Goal: Transaction & Acquisition: Purchase product/service

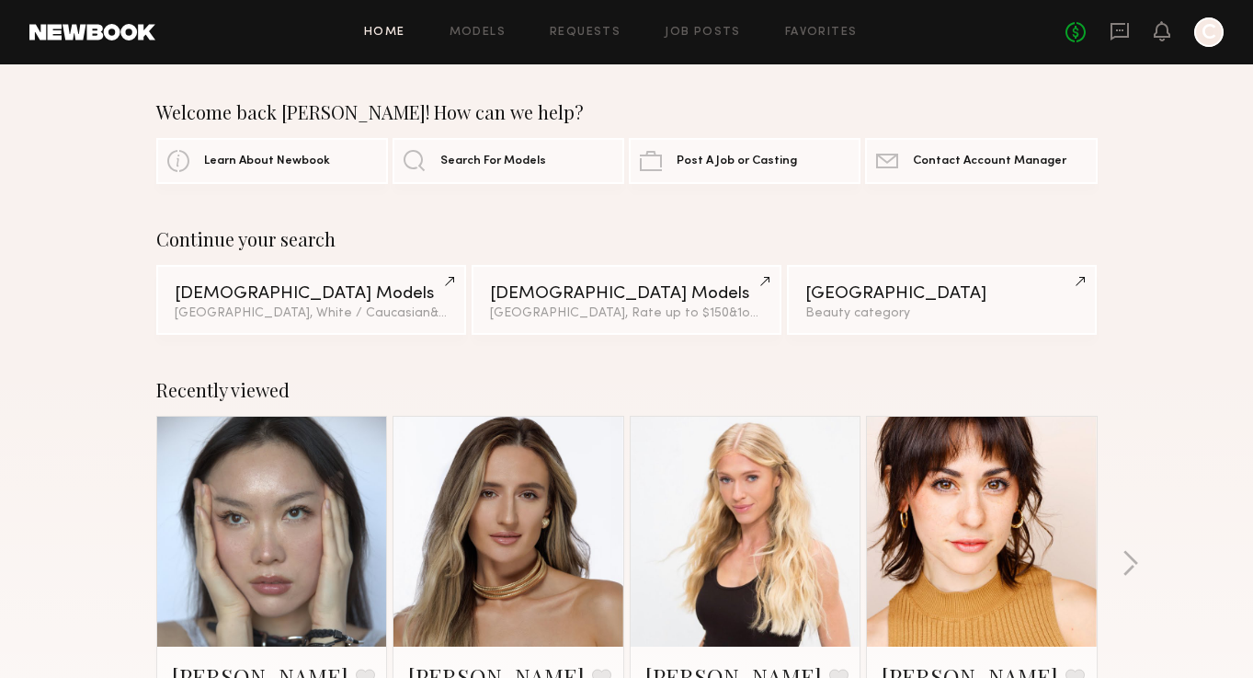
click at [1120, 44] on div "No fees up to $5,000 C" at bounding box center [1145, 31] width 158 height 29
click at [1121, 29] on icon at bounding box center [1119, 30] width 7 height 2
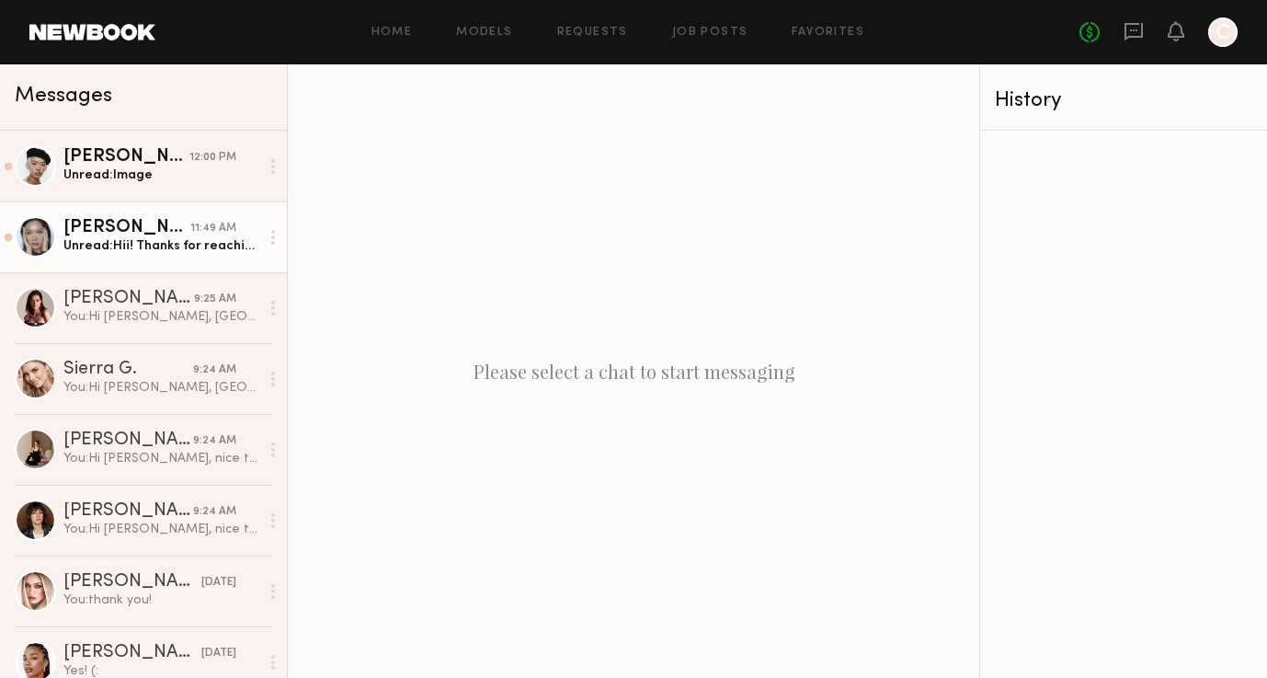
click at [135, 252] on div "Unread: Hii! Thanks for reaching out. Here is my photo of hands: I may have som…" at bounding box center [161, 245] width 196 height 17
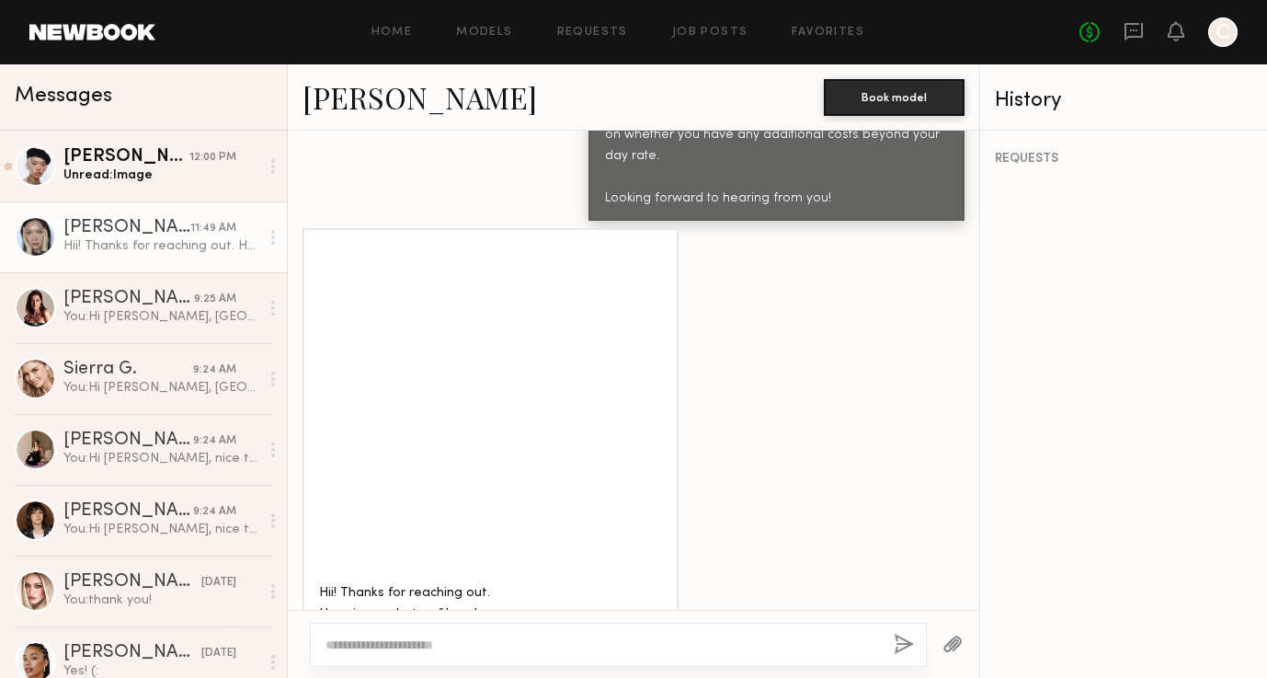
scroll to position [1203, 0]
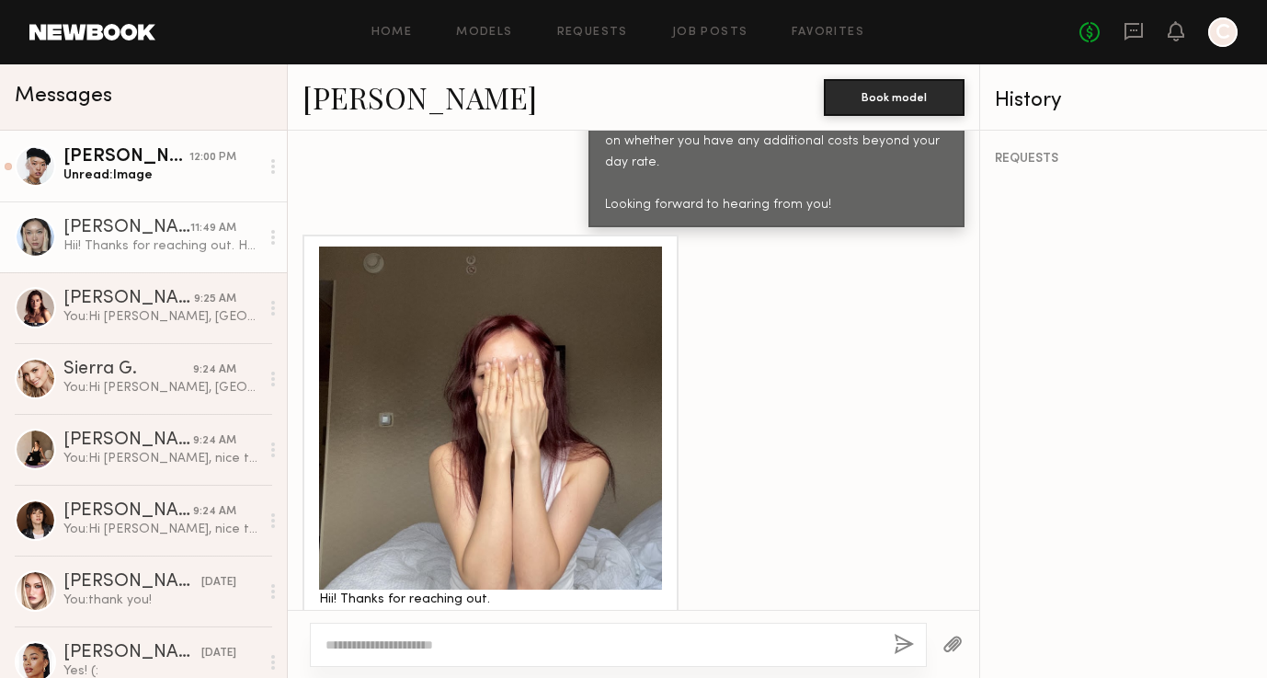
click at [74, 187] on link "Angel L. 12:00 PM Unread: Image" at bounding box center [143, 166] width 287 height 71
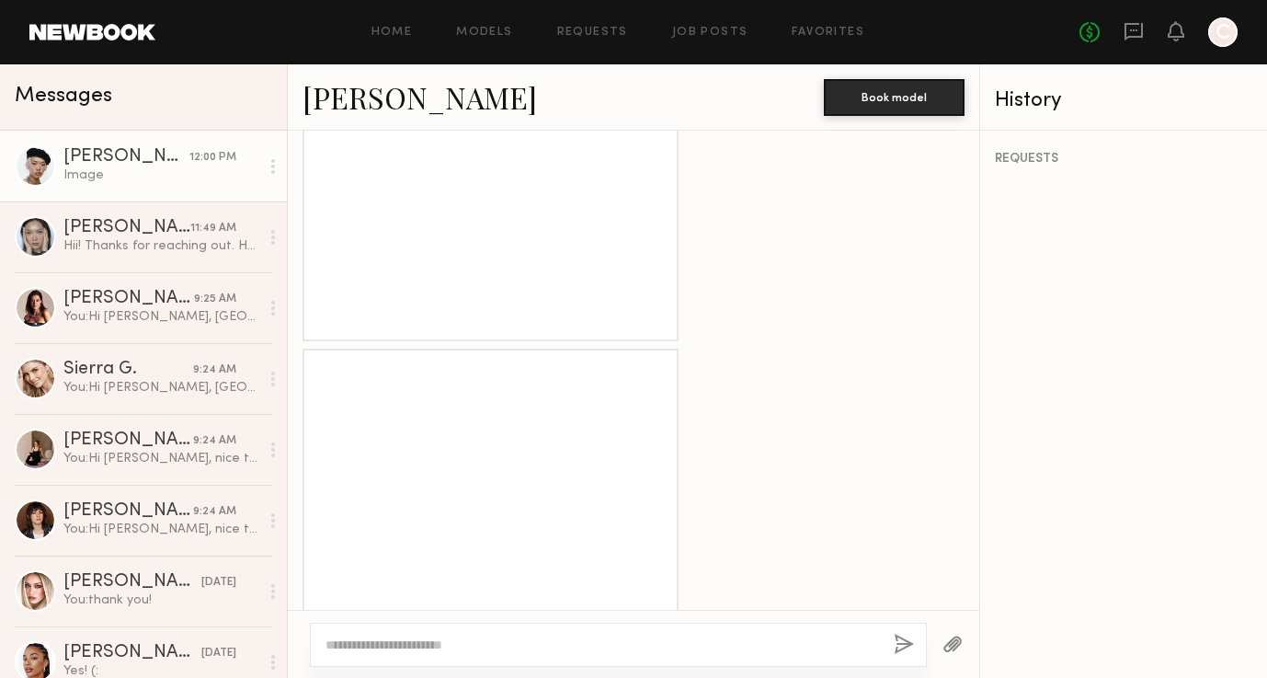
scroll to position [1657, 0]
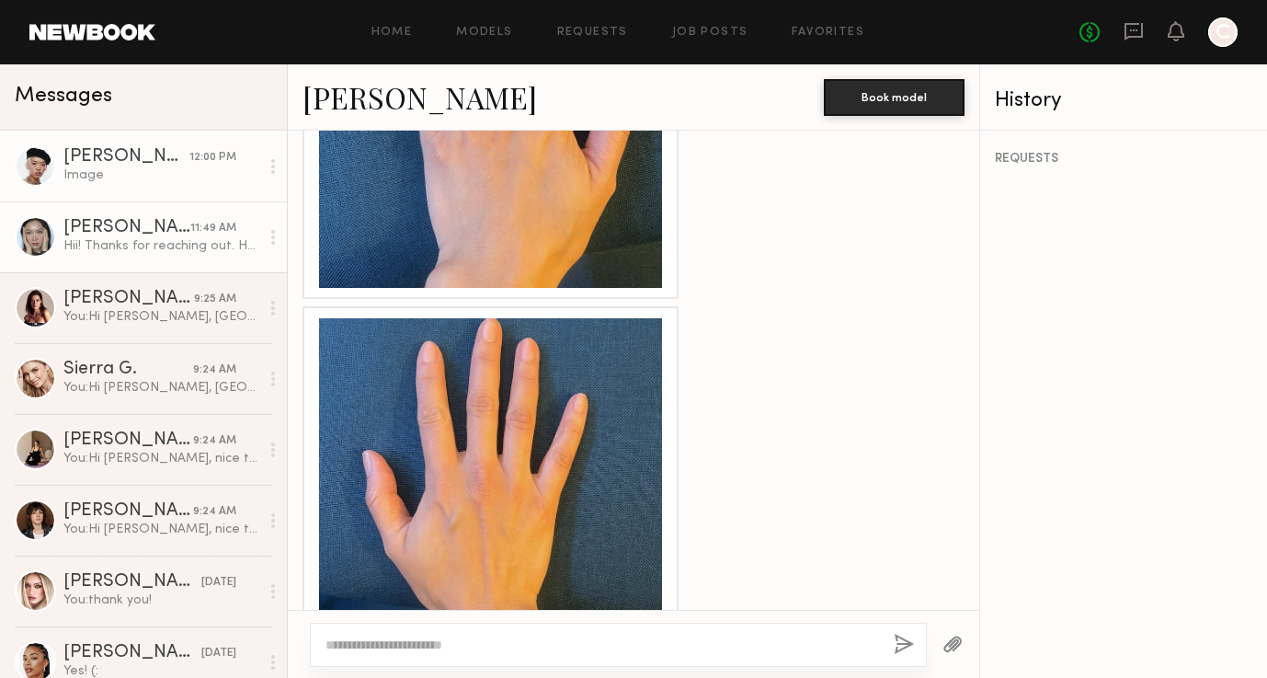
click at [196, 222] on div "11:49 AM" at bounding box center [213, 228] width 46 height 17
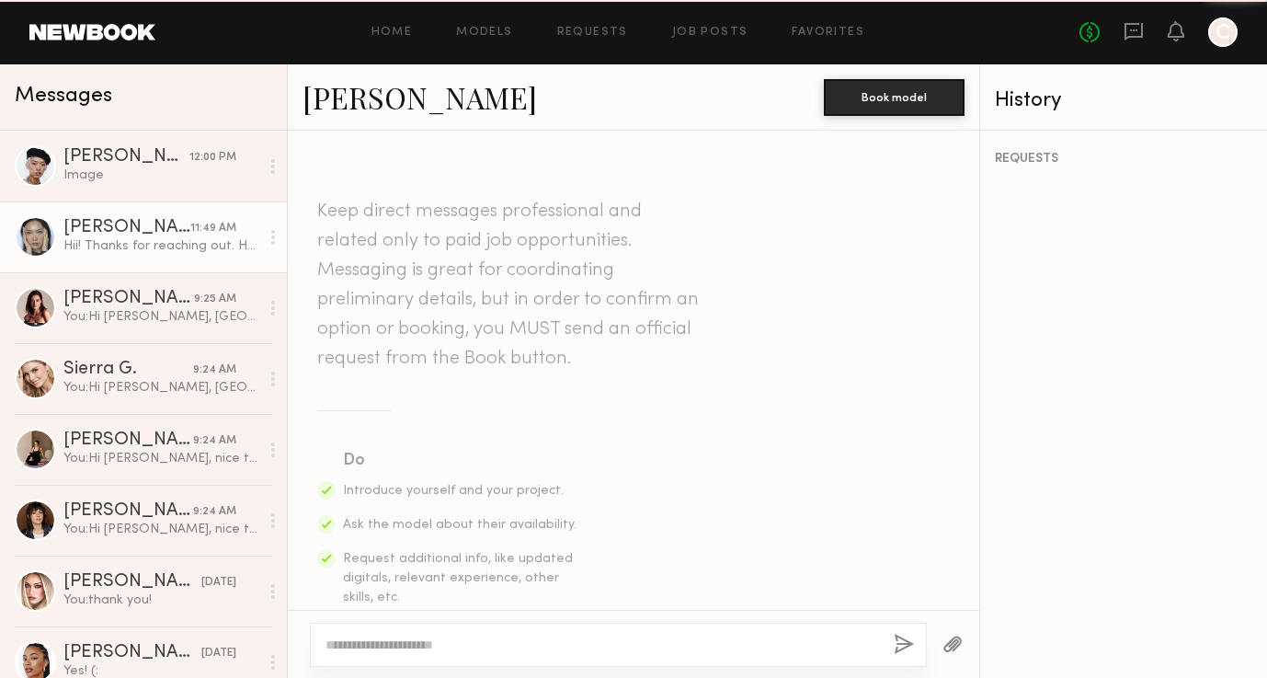
scroll to position [1280, 0]
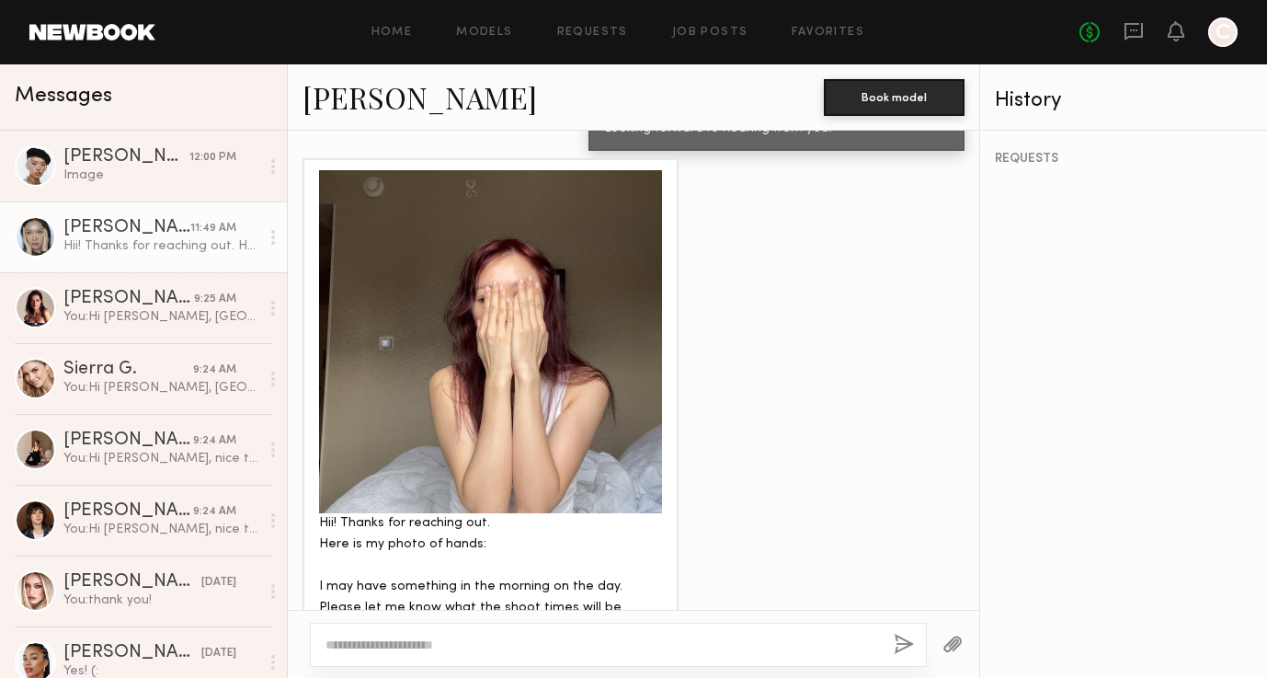
click at [618, 308] on div at bounding box center [490, 341] width 343 height 343
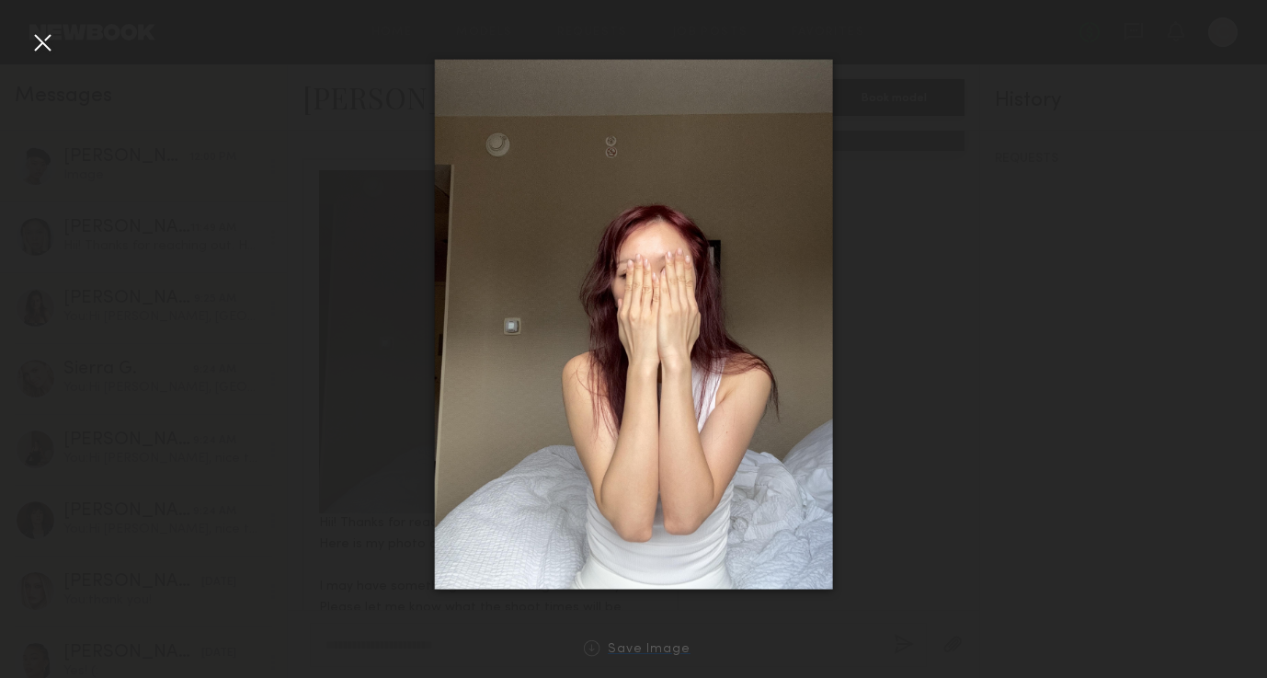
click at [648, 650] on div "Save Image" at bounding box center [649, 650] width 83 height 14
click at [361, 184] on div at bounding box center [633, 323] width 1267 height 589
click at [32, 40] on div at bounding box center [42, 42] width 29 height 29
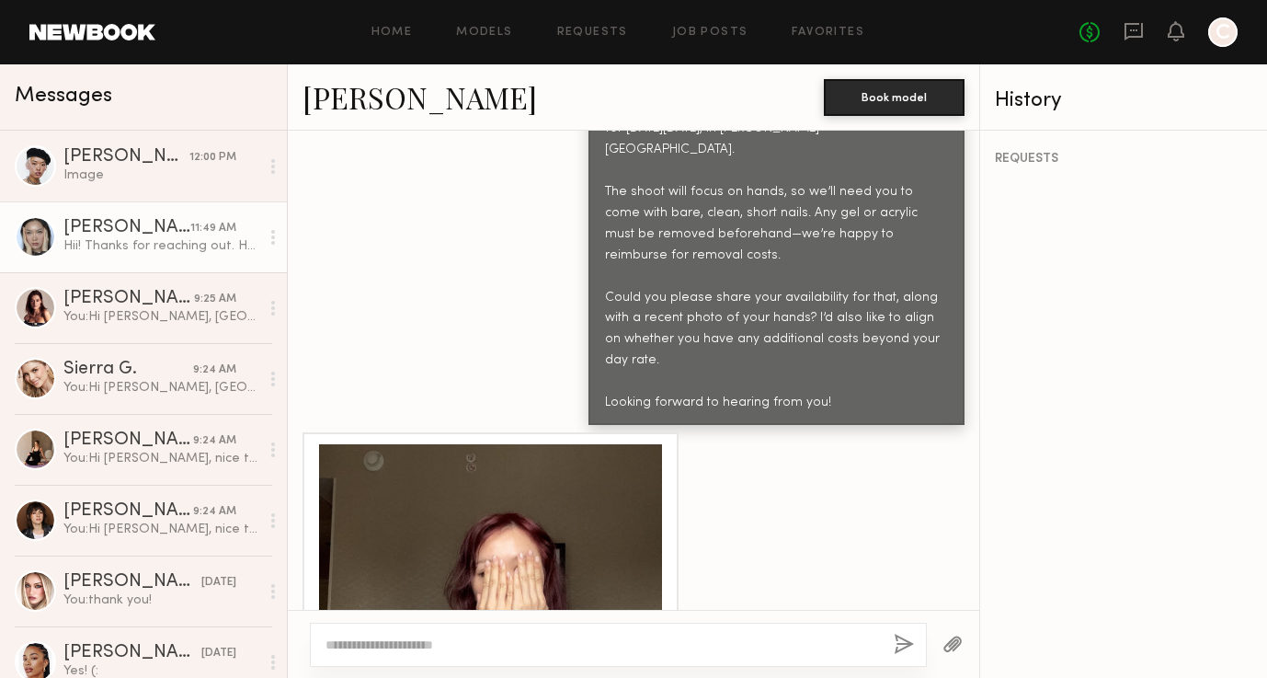
scroll to position [905, 0]
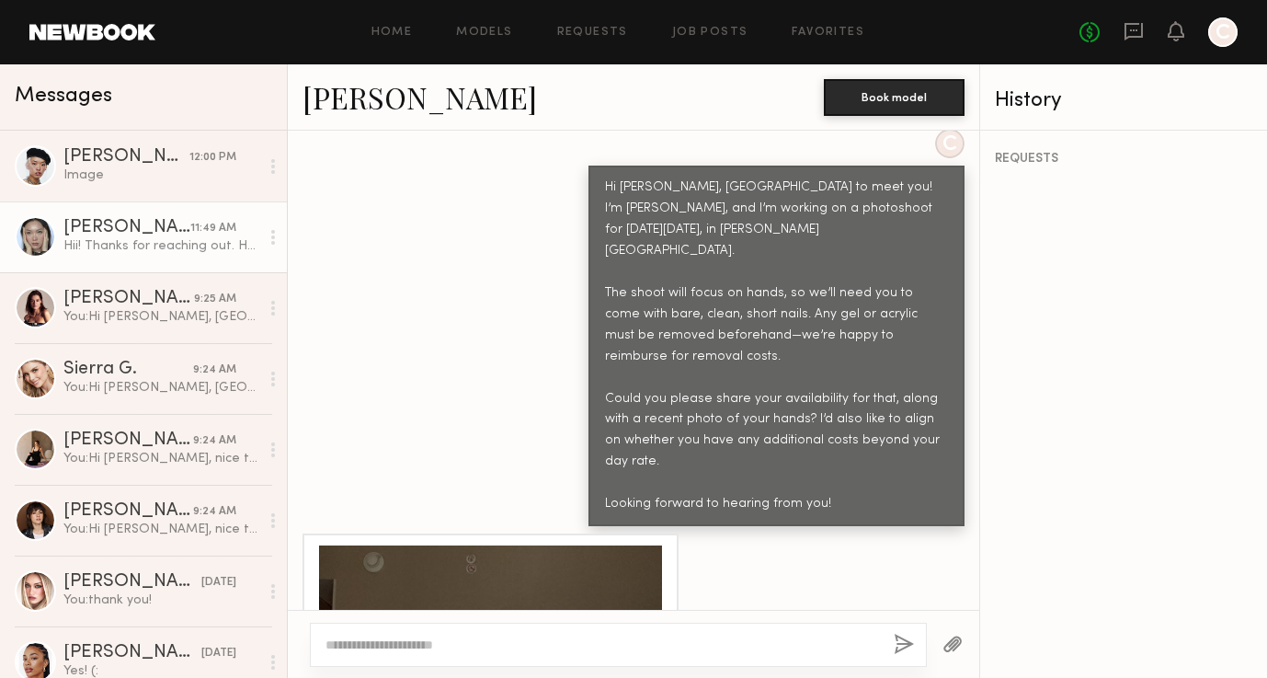
click at [326, 101] on link "Yae J." at bounding box center [419, 97] width 234 height 40
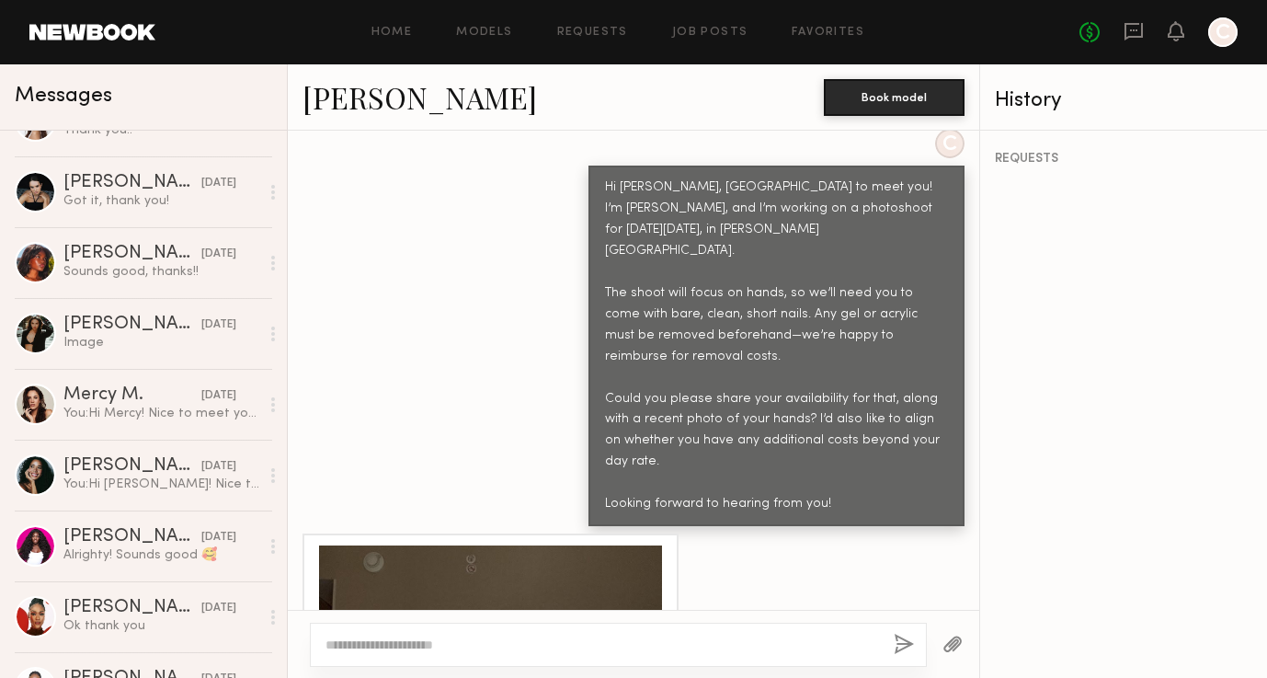
scroll to position [1435, 0]
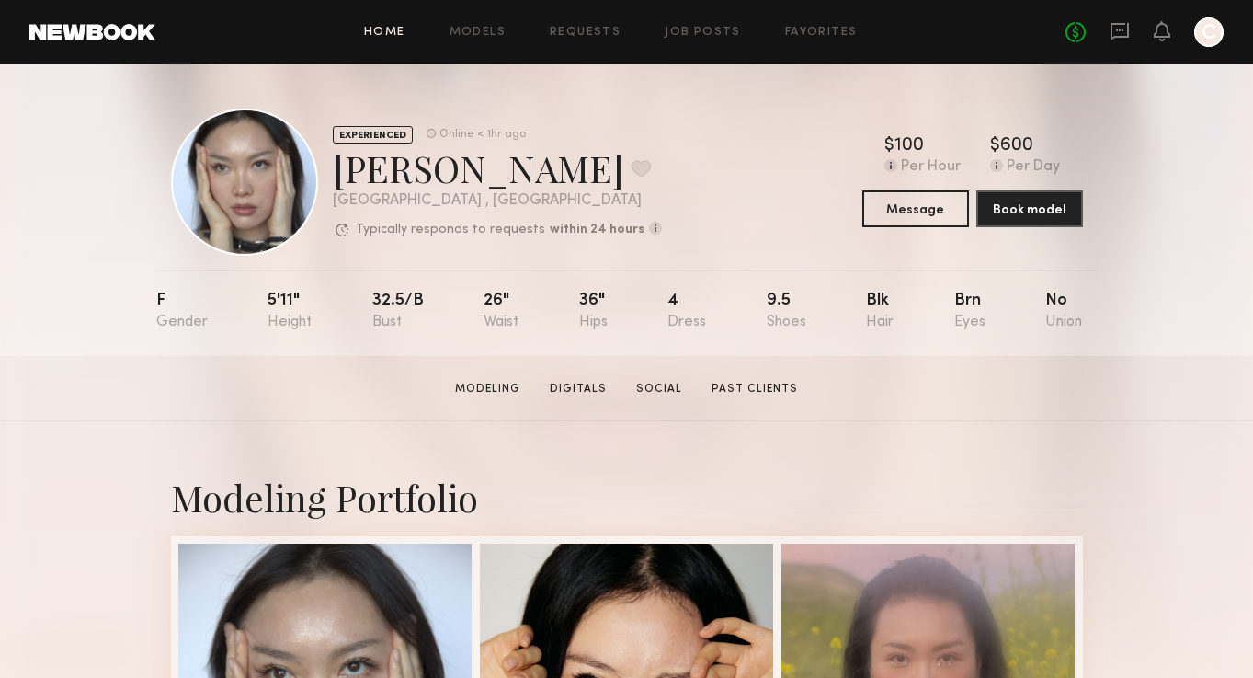
click at [397, 28] on link "Home" at bounding box center [384, 33] width 41 height 12
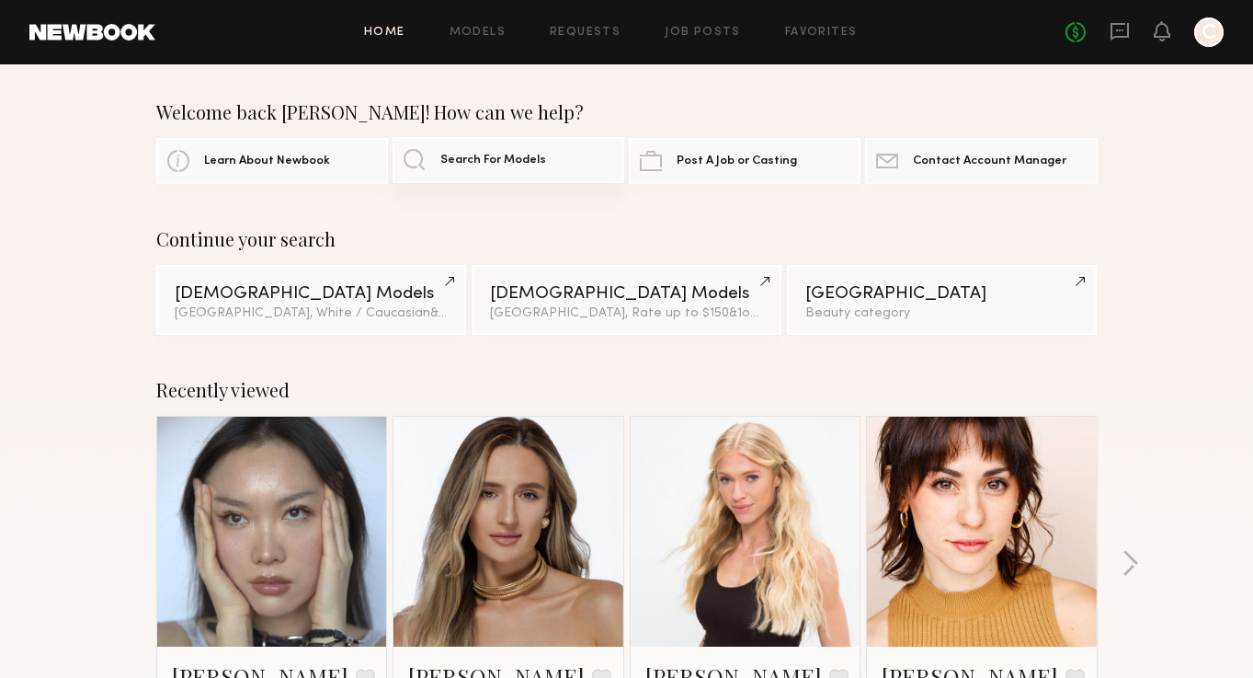
click at [490, 163] on span "Search For Models" at bounding box center [493, 160] width 106 height 12
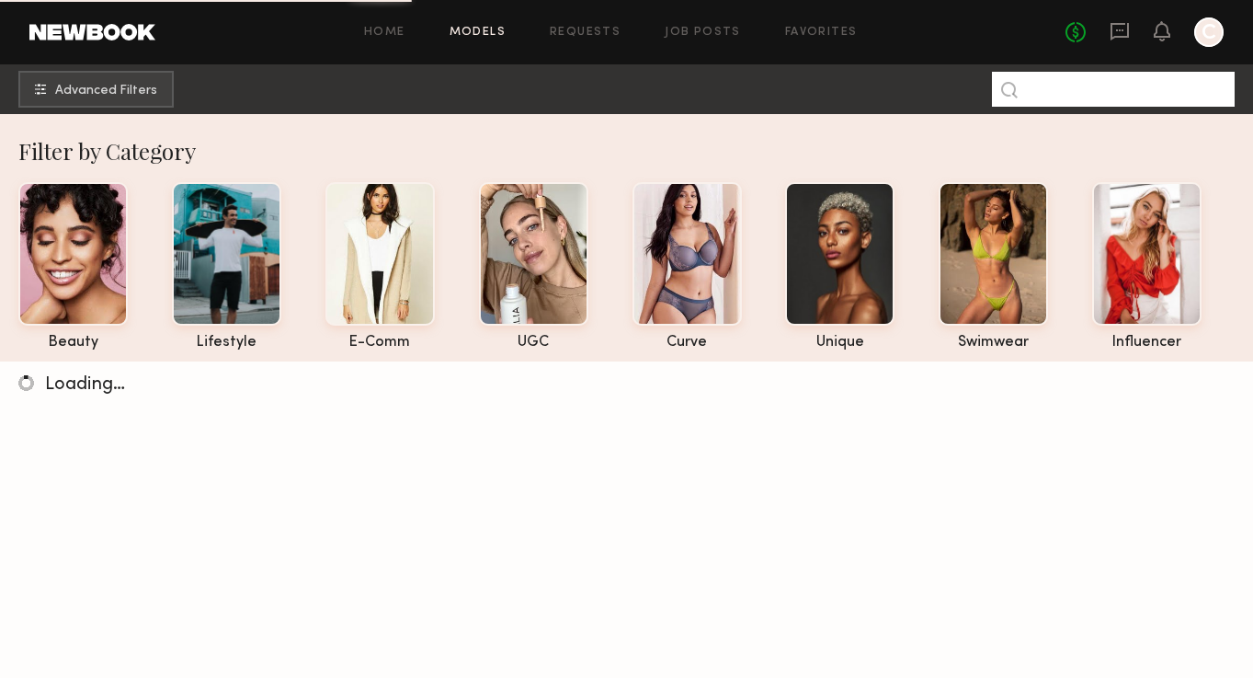
click at [1052, 86] on input at bounding box center [1113, 89] width 243 height 35
type input "*******"
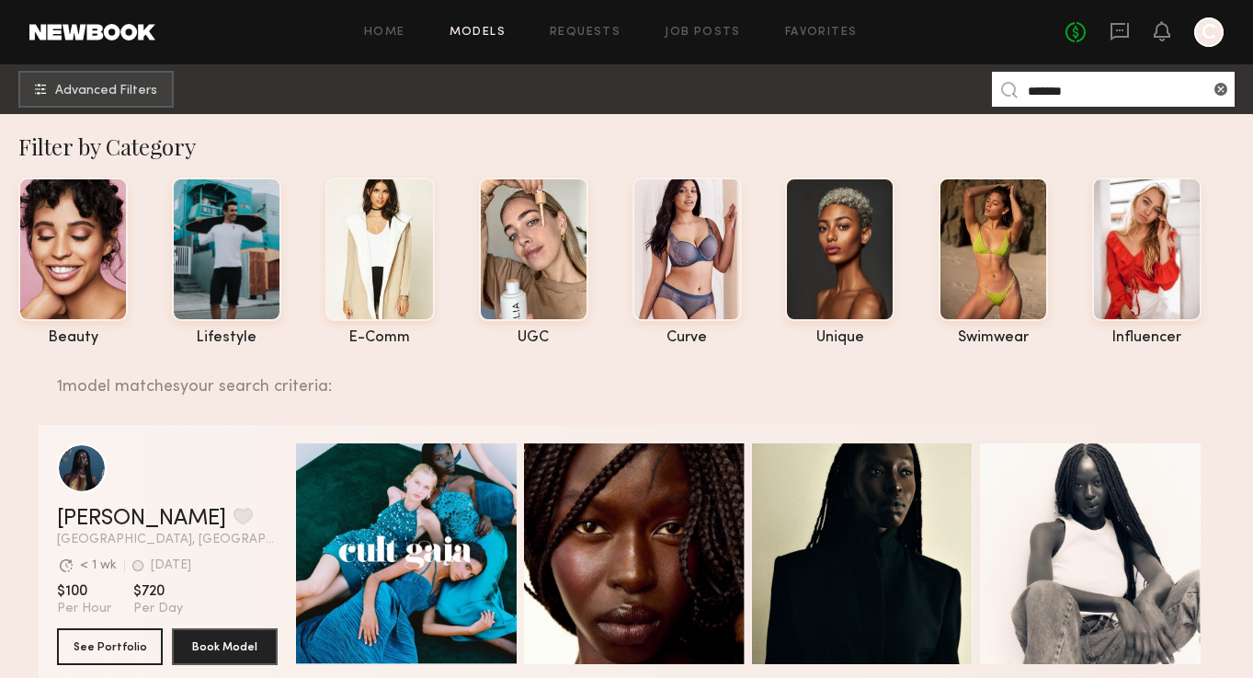
scroll to position [70, 0]
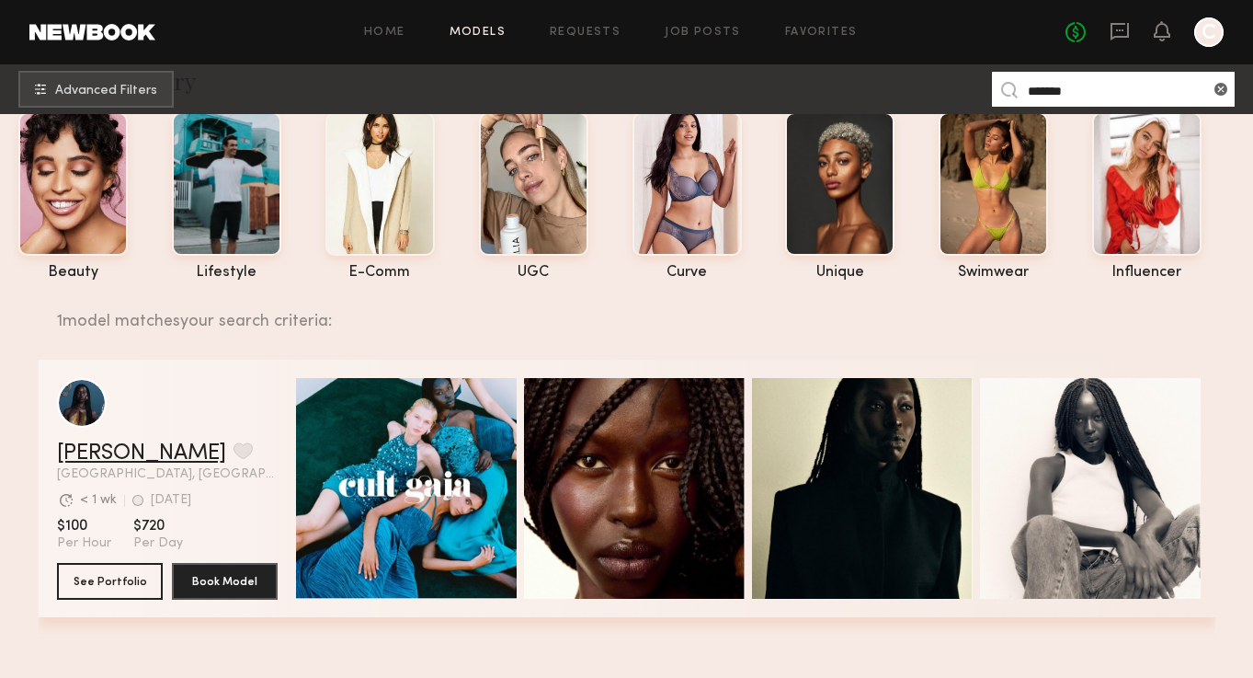
click at [85, 458] on link "Nyawuta C." at bounding box center [141, 453] width 169 height 22
click at [1110, 33] on icon at bounding box center [1120, 31] width 20 height 20
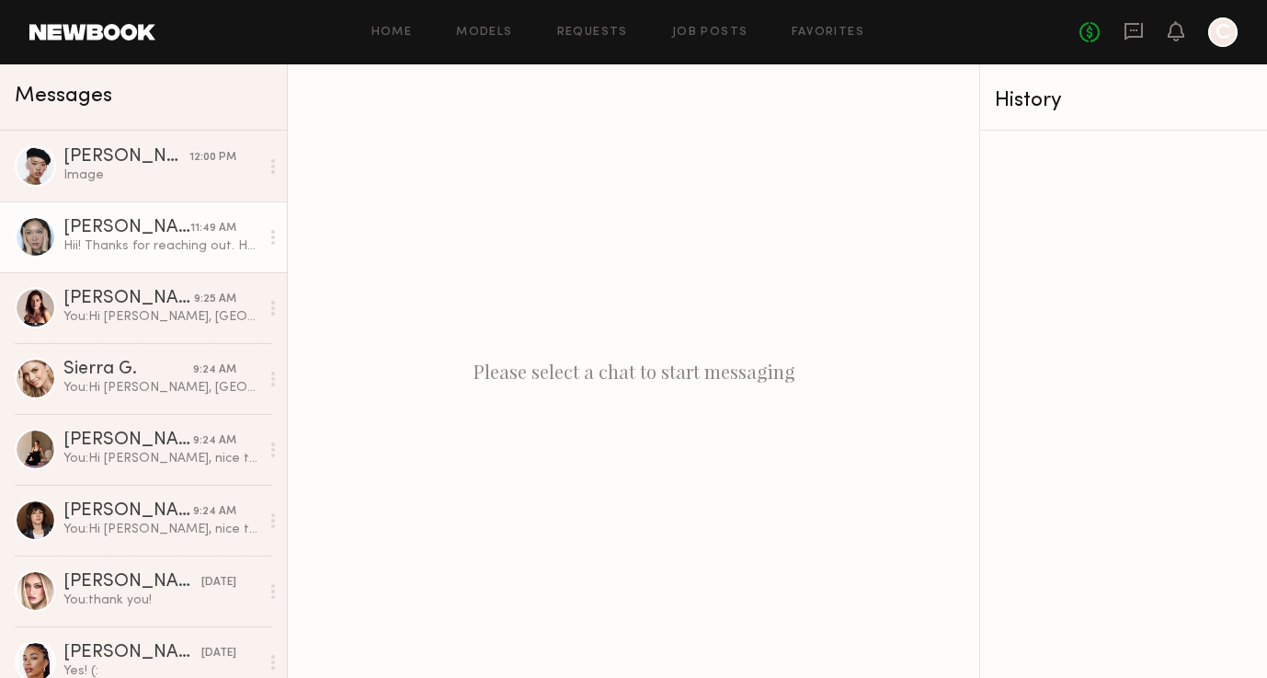
click at [220, 235] on div "11:49 AM" at bounding box center [213, 228] width 46 height 17
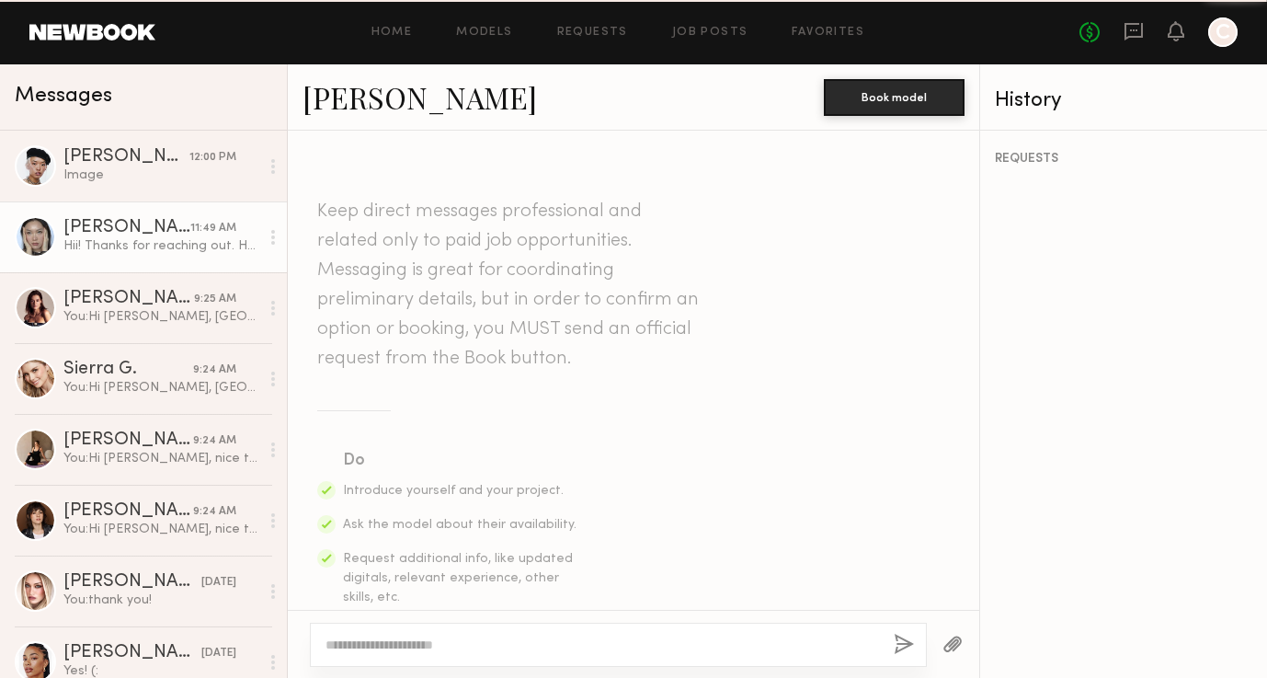
scroll to position [1280, 0]
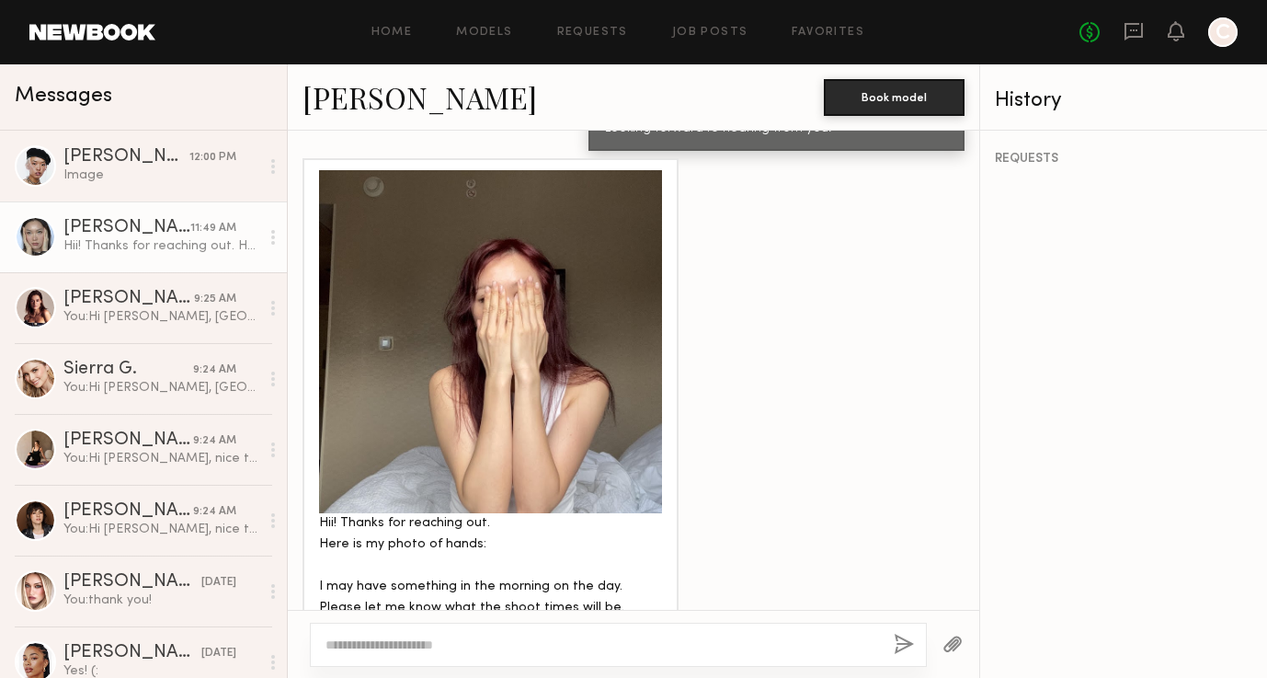
click at [349, 89] on link "Yae J." at bounding box center [419, 97] width 234 height 40
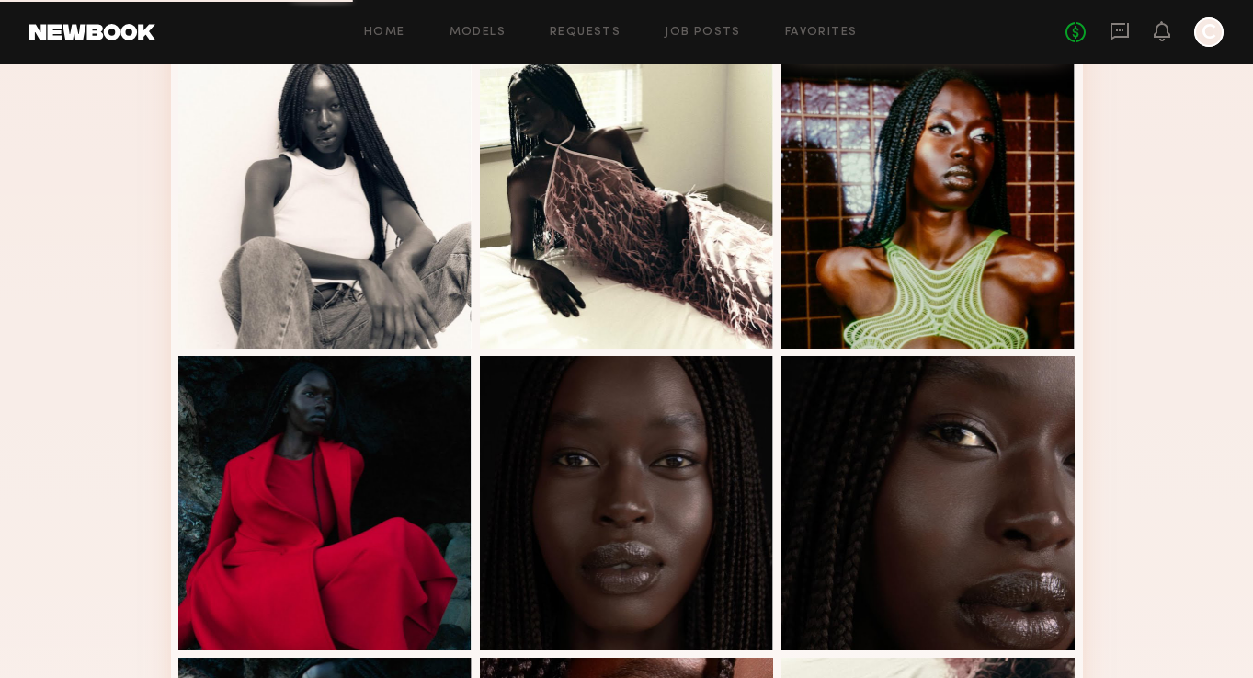
scroll to position [1191, 0]
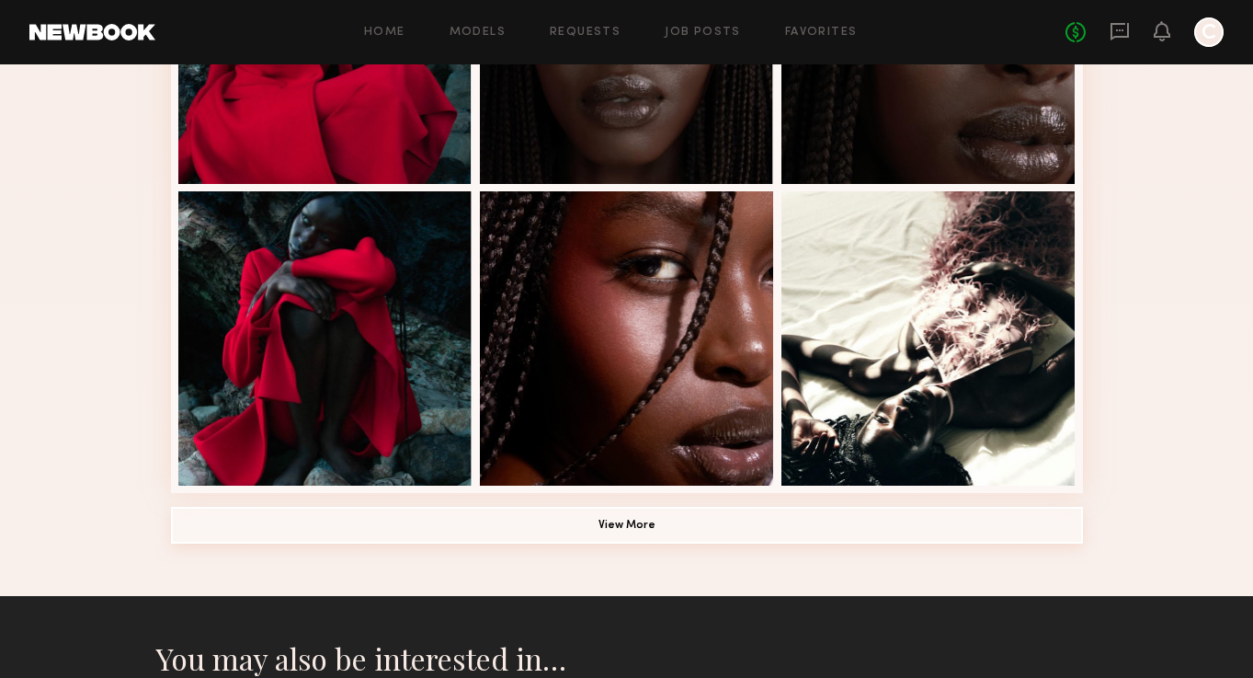
click at [843, 514] on button "View More" at bounding box center [627, 525] width 912 height 37
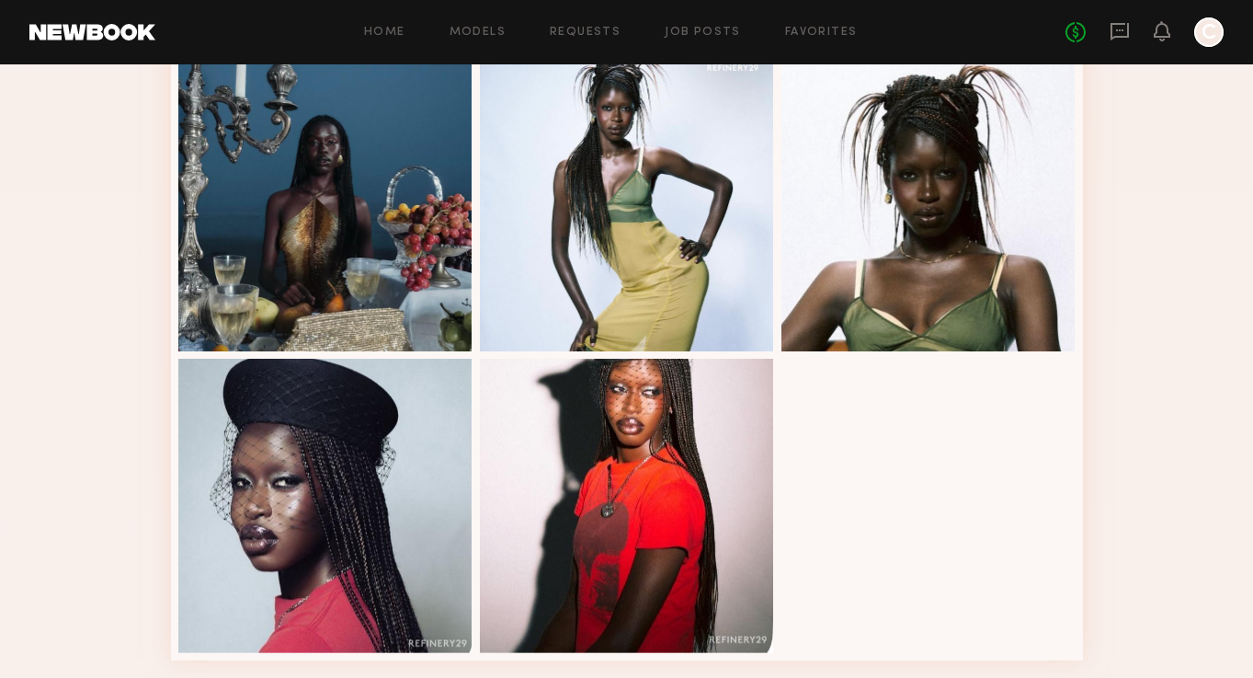
scroll to position [2228, 0]
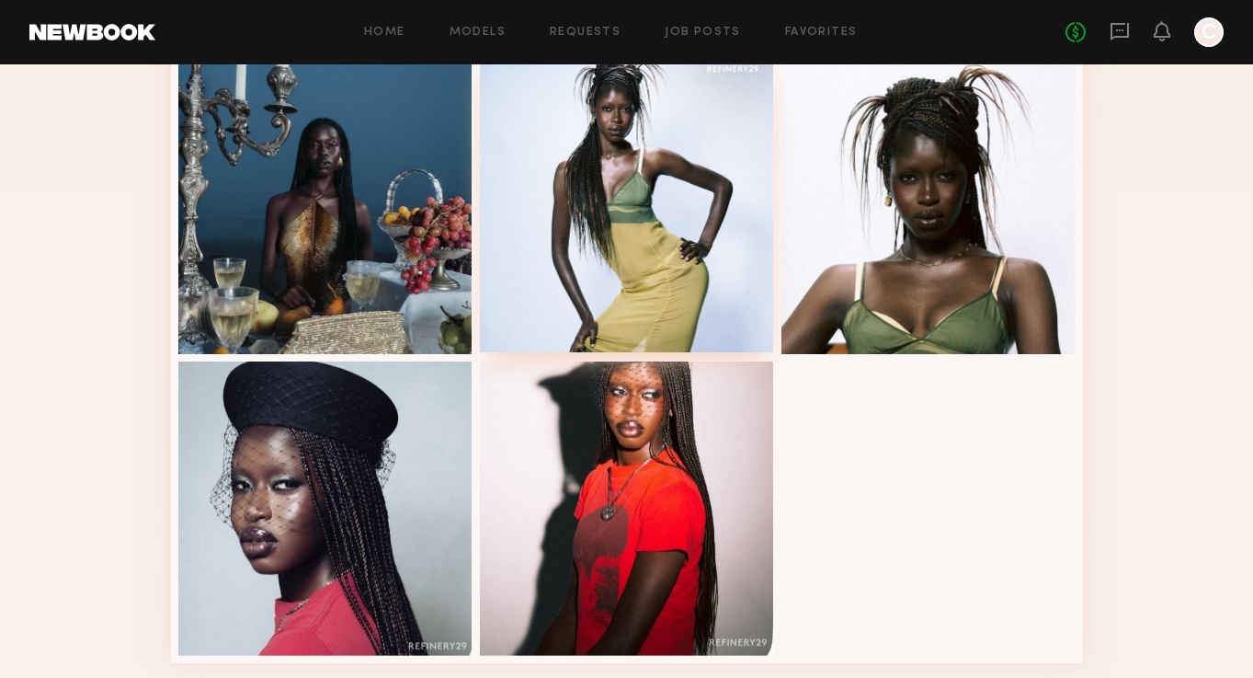
click at [727, 310] on div at bounding box center [627, 205] width 294 height 294
